Goal: Information Seeking & Learning: Learn about a topic

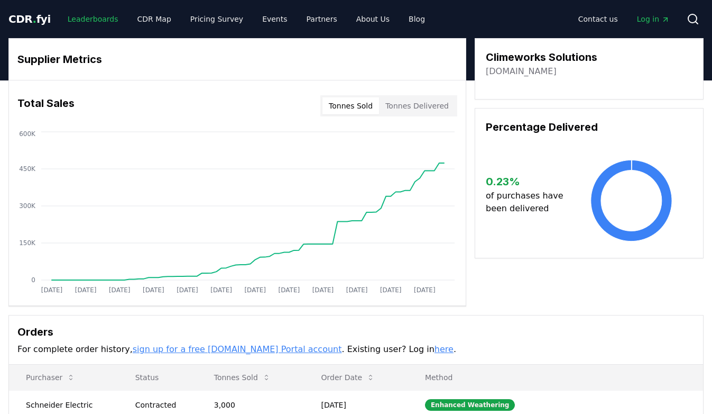
click at [94, 16] on link "Leaderboards" at bounding box center [93, 19] width 68 height 19
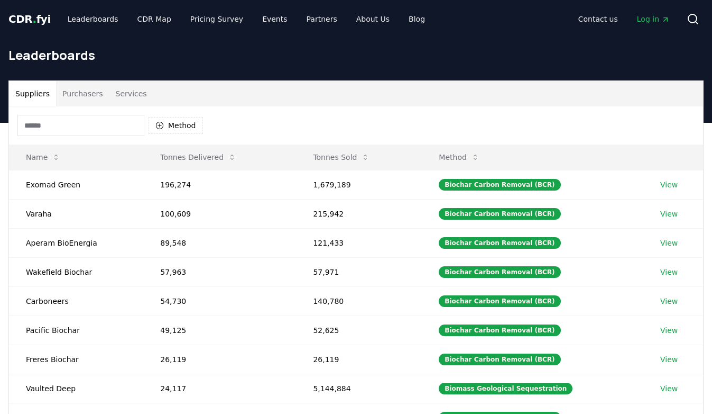
click at [136, 87] on button "Services" at bounding box center [131, 93] width 44 height 25
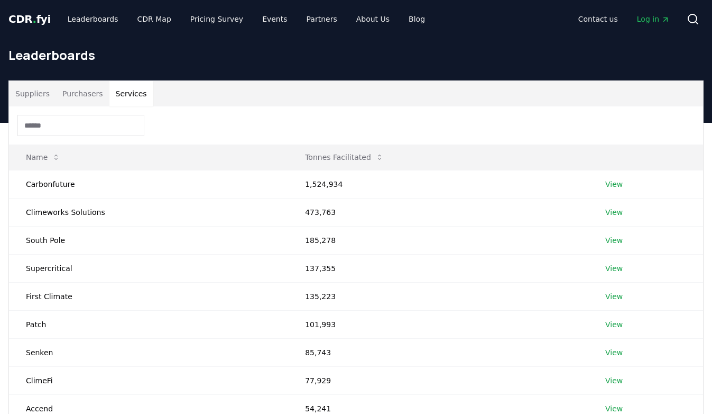
click at [34, 17] on span "CDR . fyi" at bounding box center [29, 19] width 42 height 13
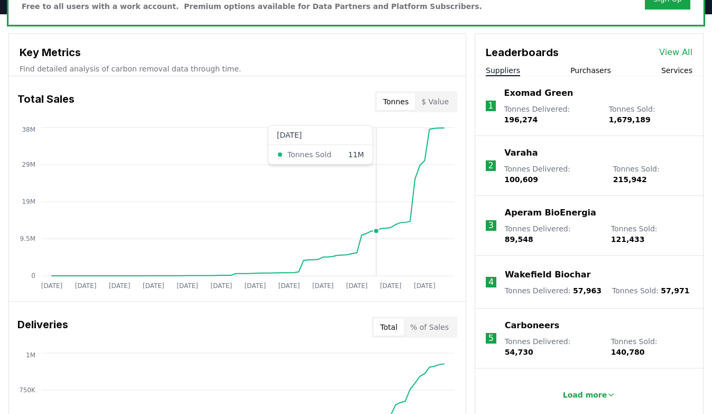
scroll to position [363, 0]
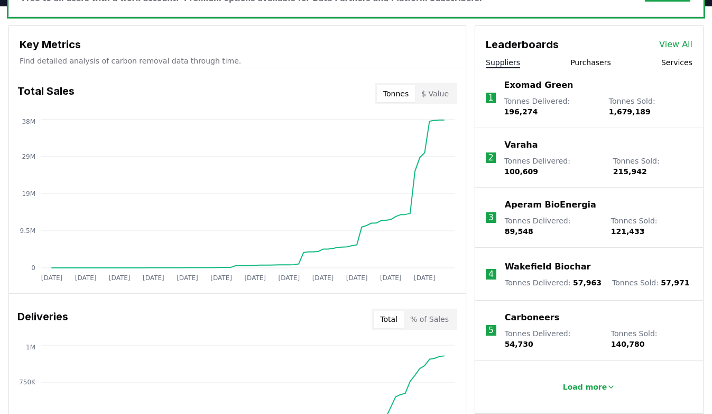
click at [684, 61] on button "Services" at bounding box center [677, 62] width 31 height 11
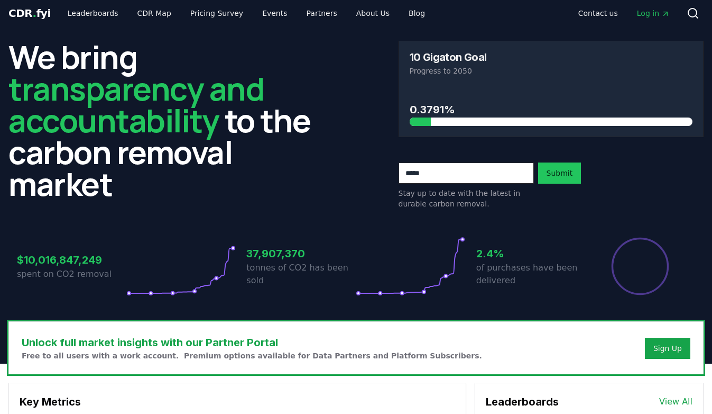
scroll to position [0, 0]
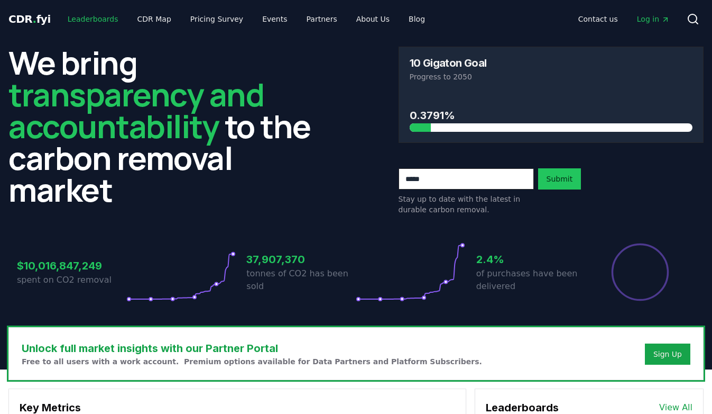
click at [95, 18] on link "Leaderboards" at bounding box center [93, 19] width 68 height 19
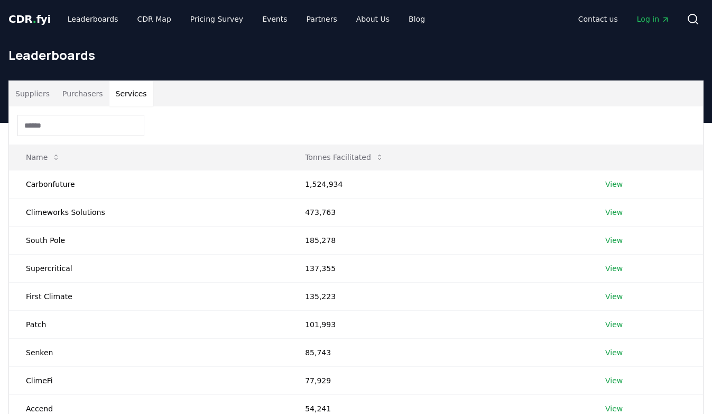
click at [130, 96] on button "Services" at bounding box center [131, 93] width 44 height 25
